Goal: Information Seeking & Learning: Find specific fact

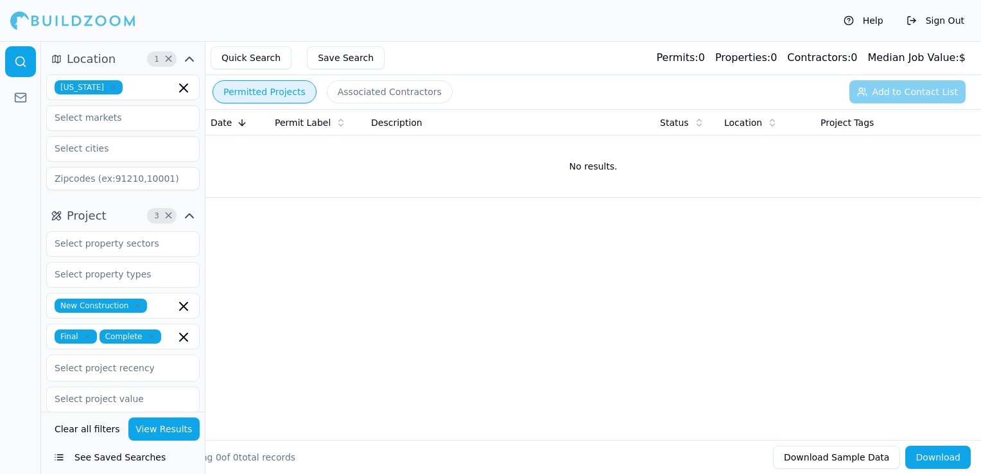
click at [109, 89] on icon "button" at bounding box center [113, 87] width 8 height 8
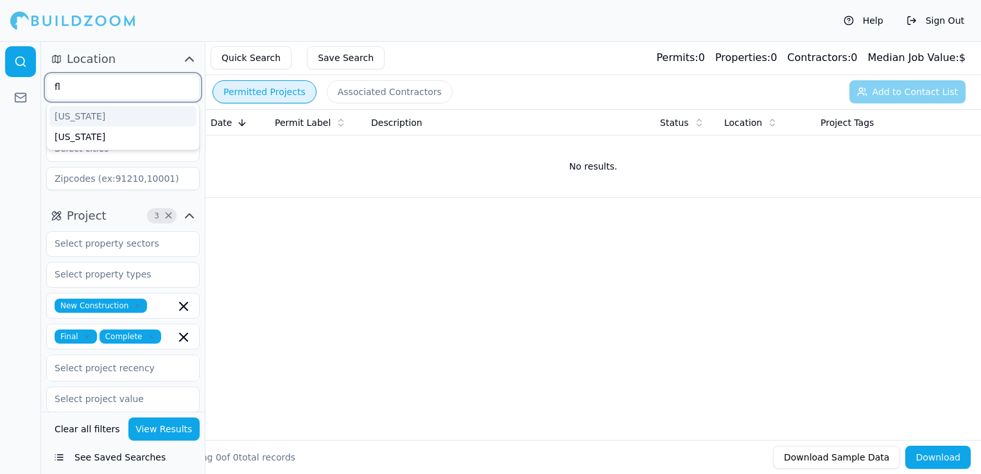
type input "flo"
click at [88, 109] on div "[US_STATE]" at bounding box center [122, 116] width 147 height 21
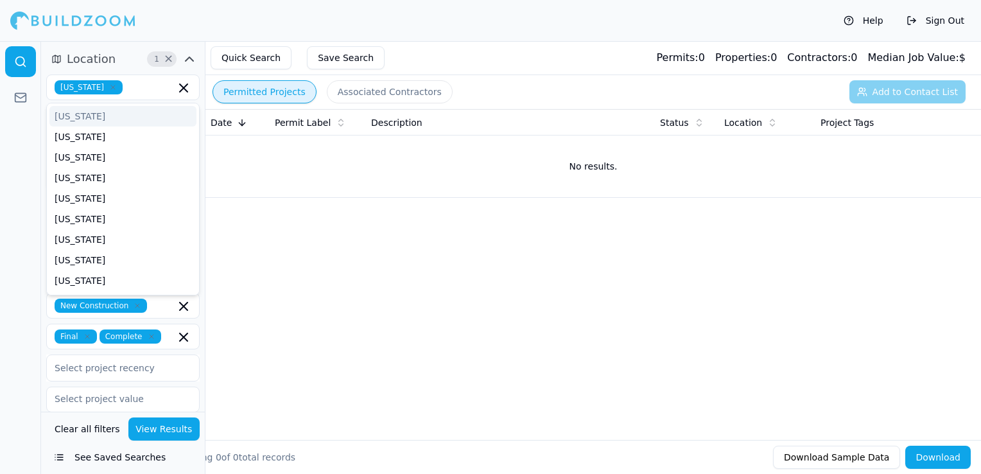
click at [306, 27] on div "Help Sign Out" at bounding box center [490, 20] width 981 height 41
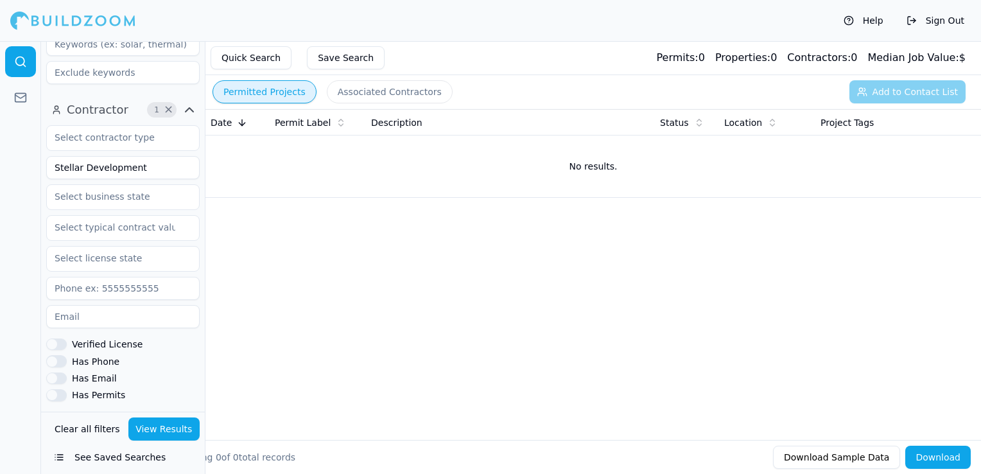
scroll to position [385, 0]
click at [105, 166] on input "Stellar Development" at bounding box center [122, 166] width 153 height 23
type input "PRIMO DEVELOPERS LLC"
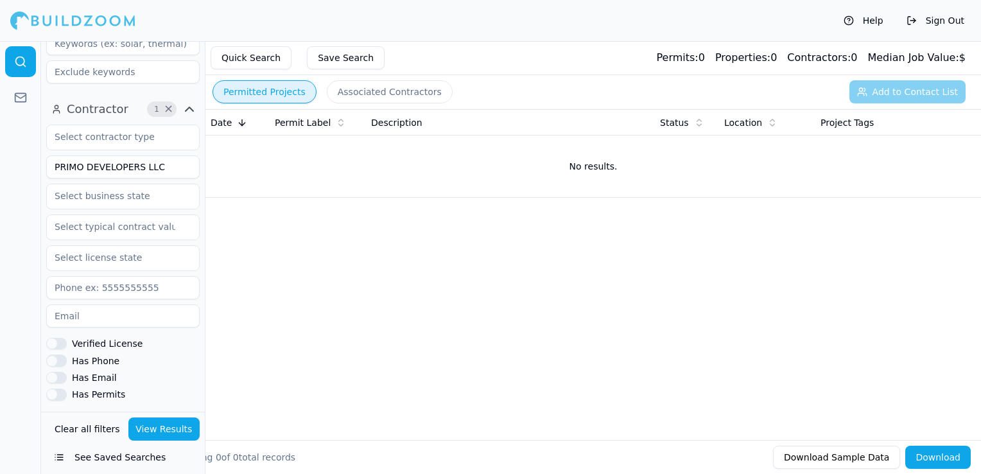
click at [172, 441] on div "Clear all filters View Results See Saved Searches" at bounding box center [123, 443] width 164 height 62
click at [173, 429] on button "View Results" at bounding box center [164, 428] width 72 height 23
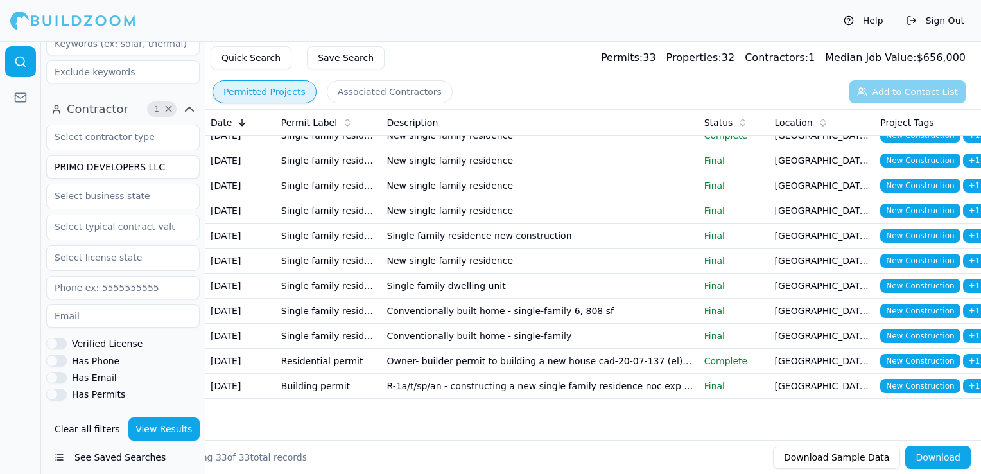
scroll to position [321, 0]
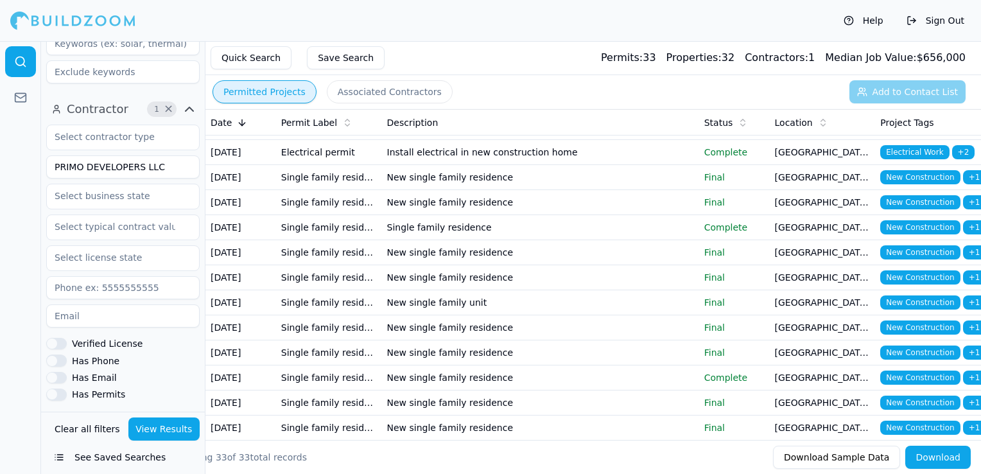
drag, startPoint x: 175, startPoint y: 168, endPoint x: 49, endPoint y: 162, distance: 126.0
click at [49, 162] on input "PRIMO DEVELOPERS LLC" at bounding box center [122, 166] width 153 height 23
click at [492, 90] on td "New single family residence" at bounding box center [540, 77] width 317 height 25
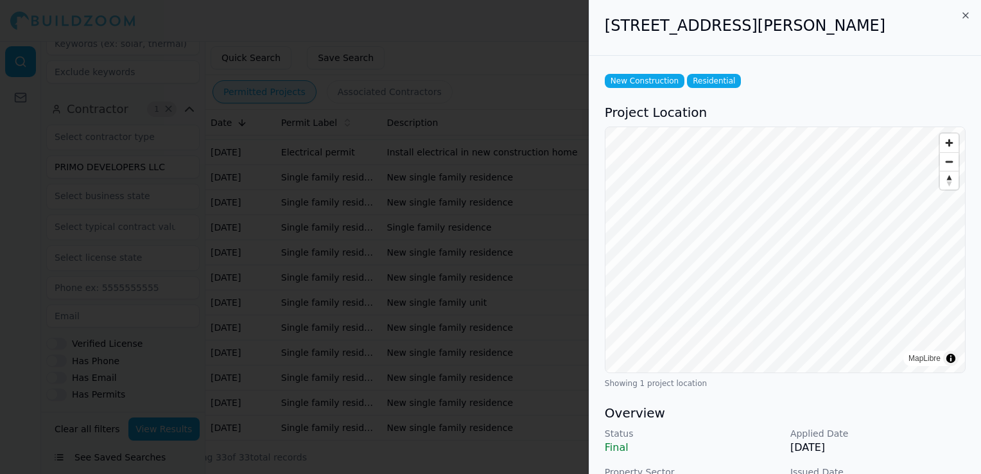
scroll to position [128, 0]
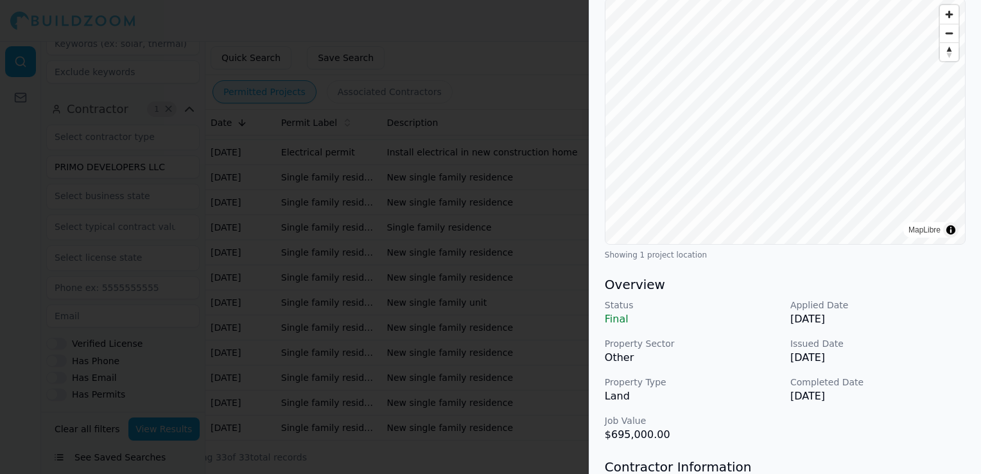
click at [439, 321] on div at bounding box center [490, 237] width 981 height 474
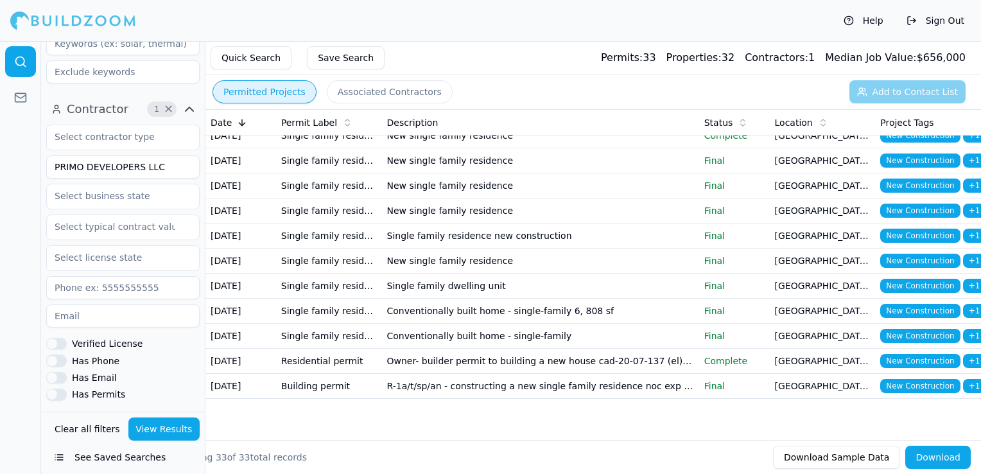
scroll to position [642, 0]
click at [439, 198] on td "New single family residence" at bounding box center [540, 185] width 317 height 25
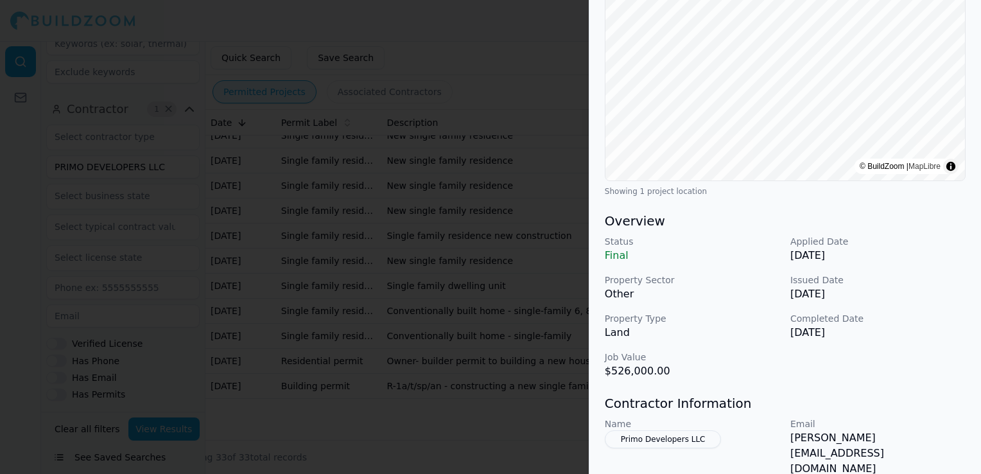
scroll to position [193, 0]
click at [338, 258] on div at bounding box center [490, 237] width 981 height 474
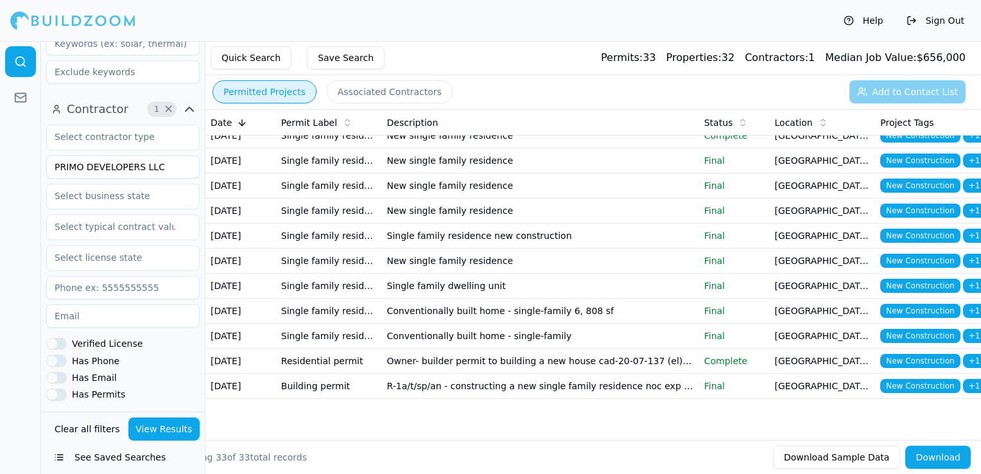
scroll to position [880, 0]
click at [349, 299] on td "Single family residence" at bounding box center [329, 311] width 106 height 25
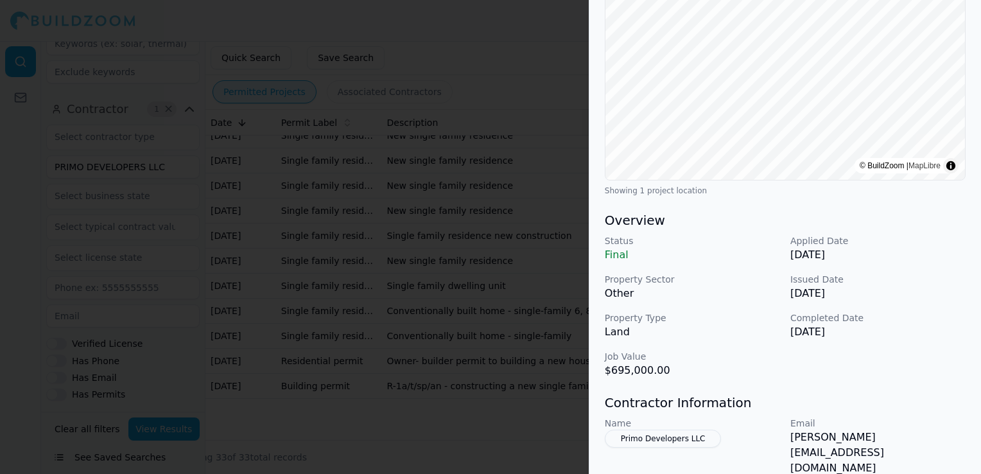
scroll to position [0, 0]
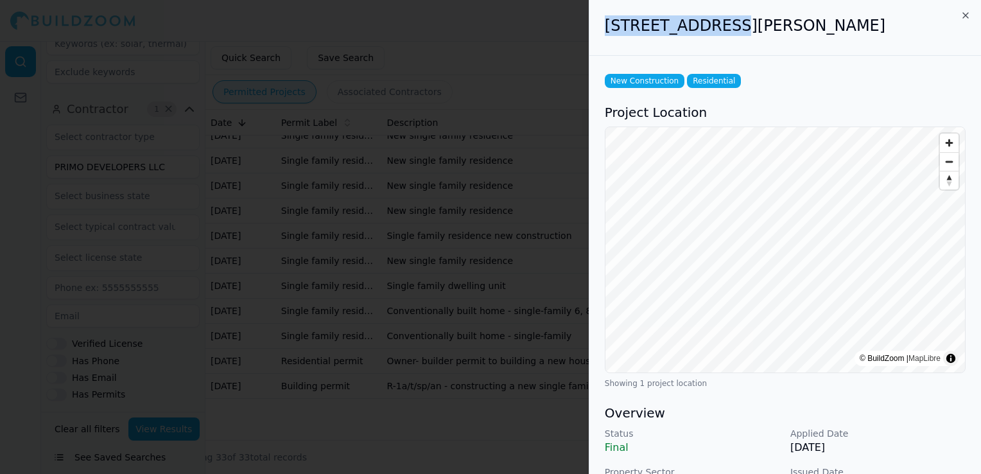
drag, startPoint x: 606, startPoint y: 22, endPoint x: 715, endPoint y: 19, distance: 109.8
click at [715, 19] on h2 "[STREET_ADDRESS][PERSON_NAME]" at bounding box center [785, 25] width 361 height 21
drag, startPoint x: 715, startPoint y: 19, endPoint x: 696, endPoint y: 24, distance: 19.8
copy h2 "15144 Pendio Dr"
click at [406, 348] on div at bounding box center [490, 237] width 981 height 474
